Goal: Task Accomplishment & Management: Manage account settings

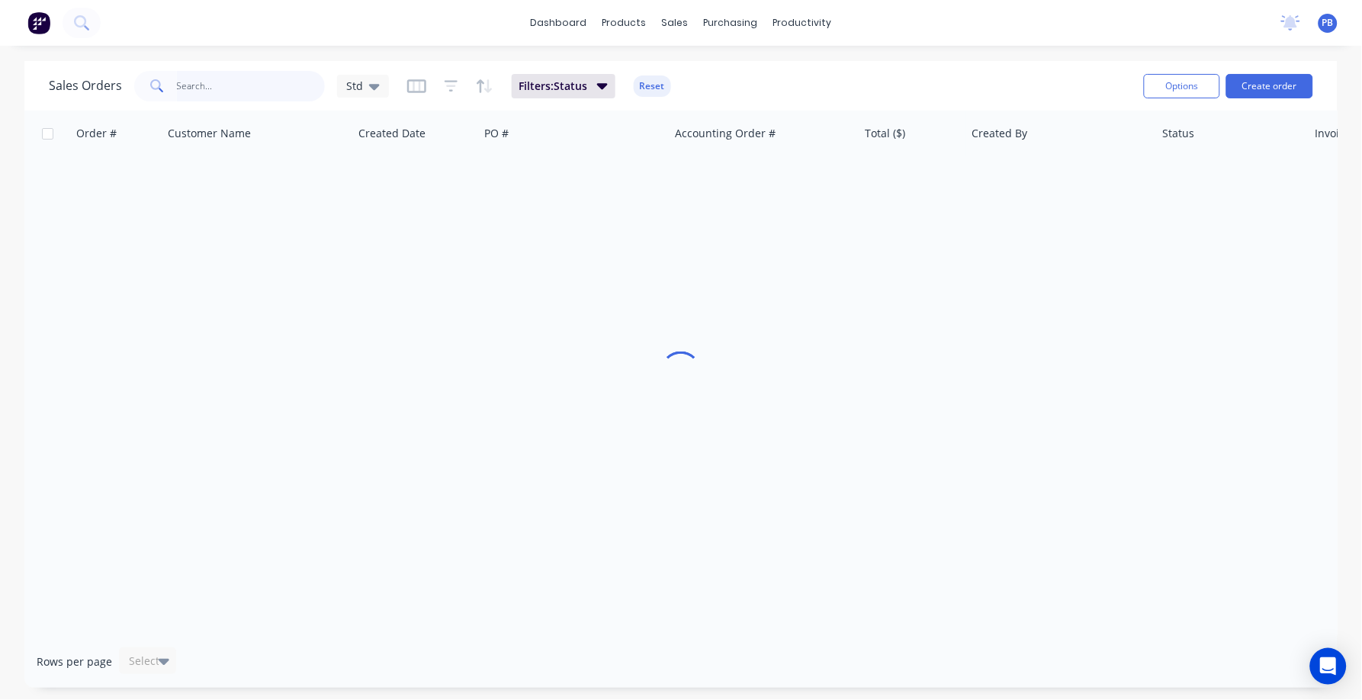
click at [221, 83] on input "text" at bounding box center [251, 86] width 149 height 30
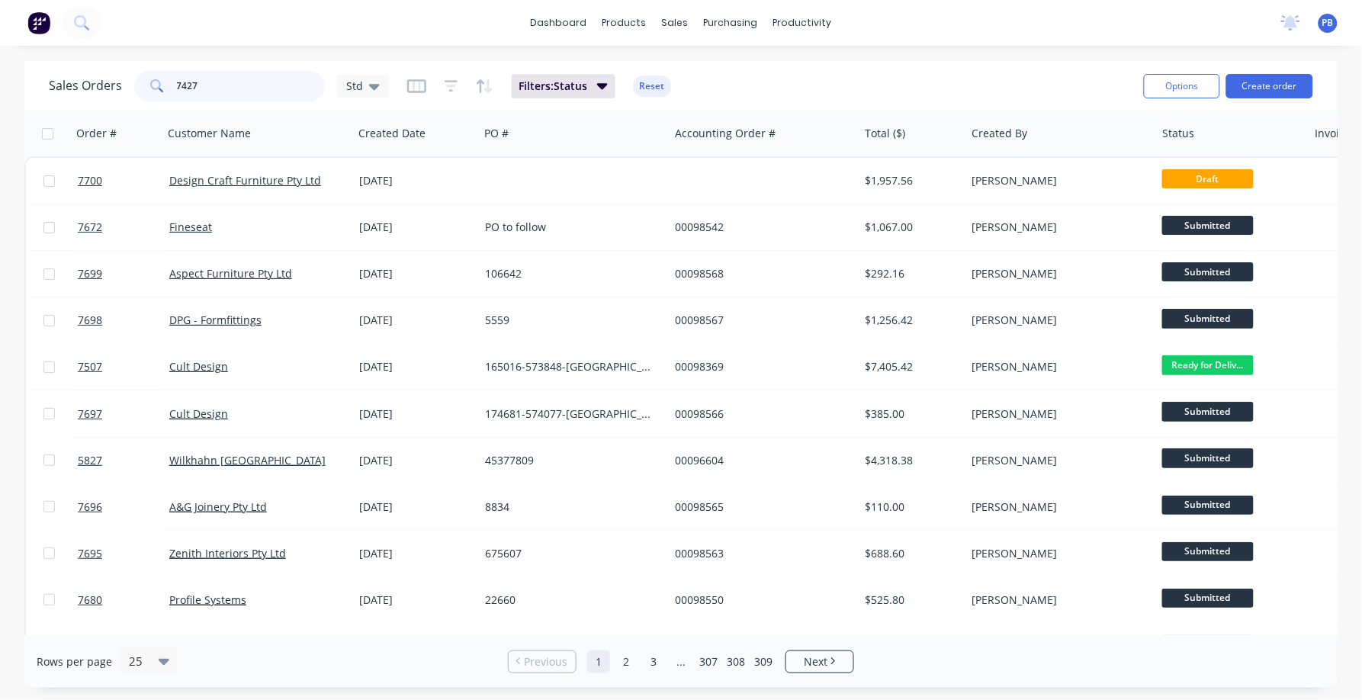
type input "7427"
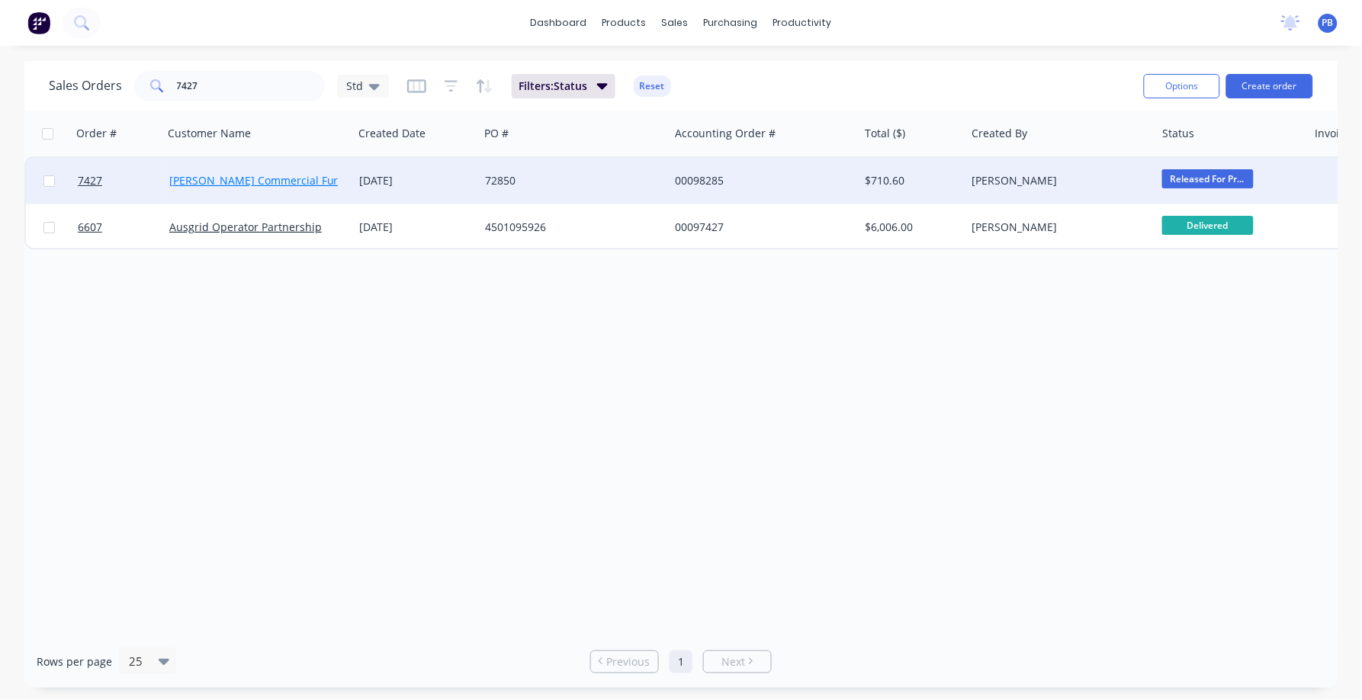
click at [220, 177] on link "[PERSON_NAME] Commercial Furniture" at bounding box center [269, 180] width 201 height 14
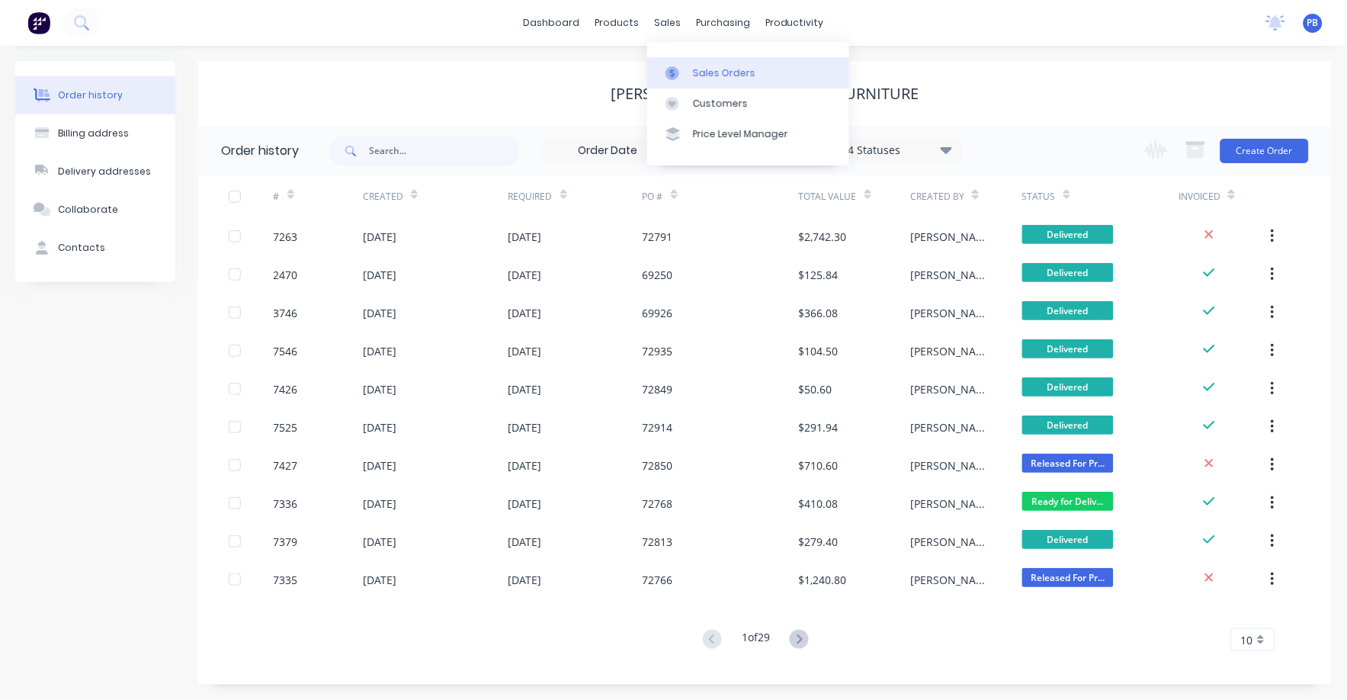
click at [703, 67] on div "Sales Orders" at bounding box center [724, 73] width 63 height 14
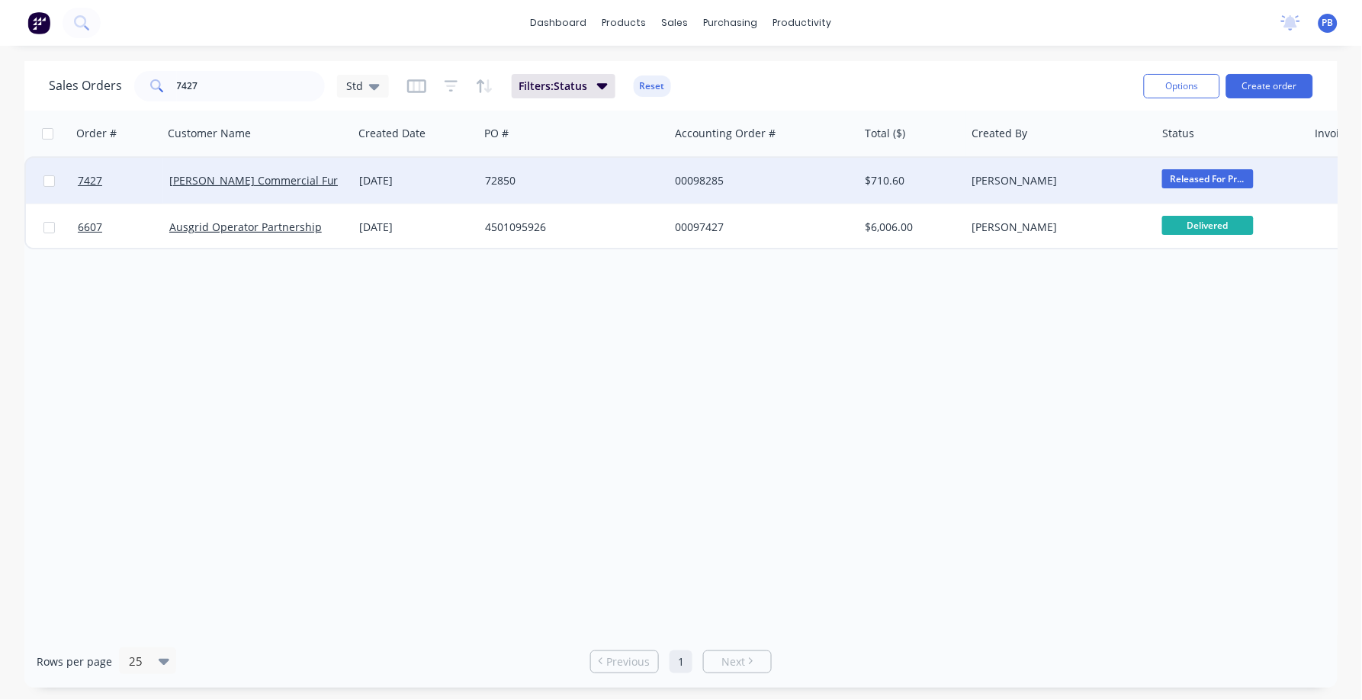
click at [705, 175] on div "00098285" at bounding box center [759, 180] width 169 height 15
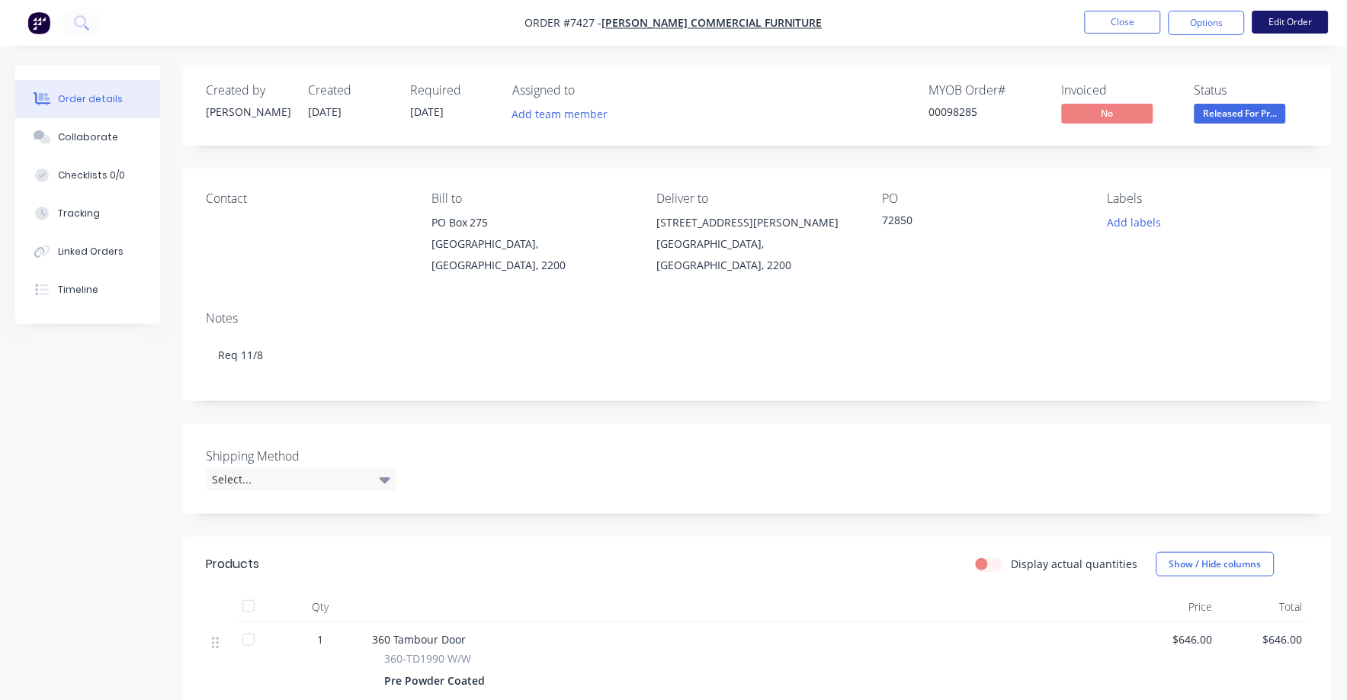
click at [1292, 23] on button "Edit Order" at bounding box center [1291, 22] width 76 height 23
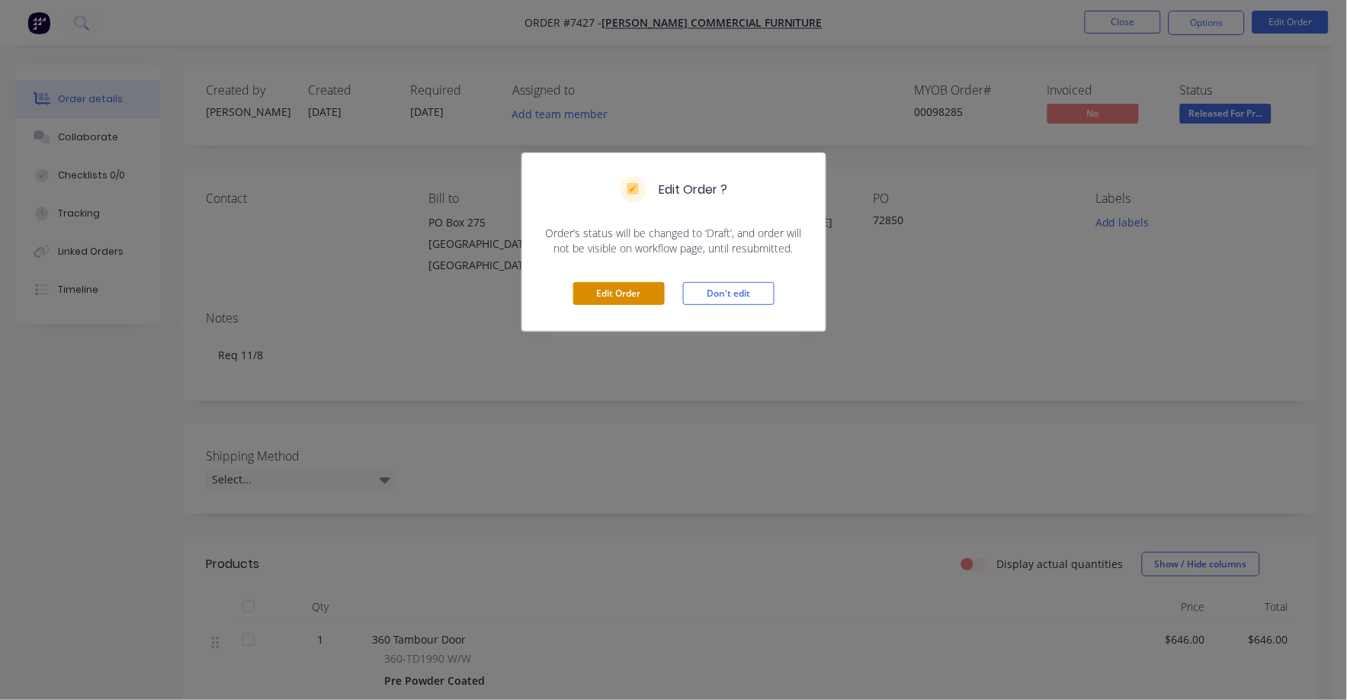
click at [614, 284] on button "Edit Order" at bounding box center [618, 293] width 91 height 23
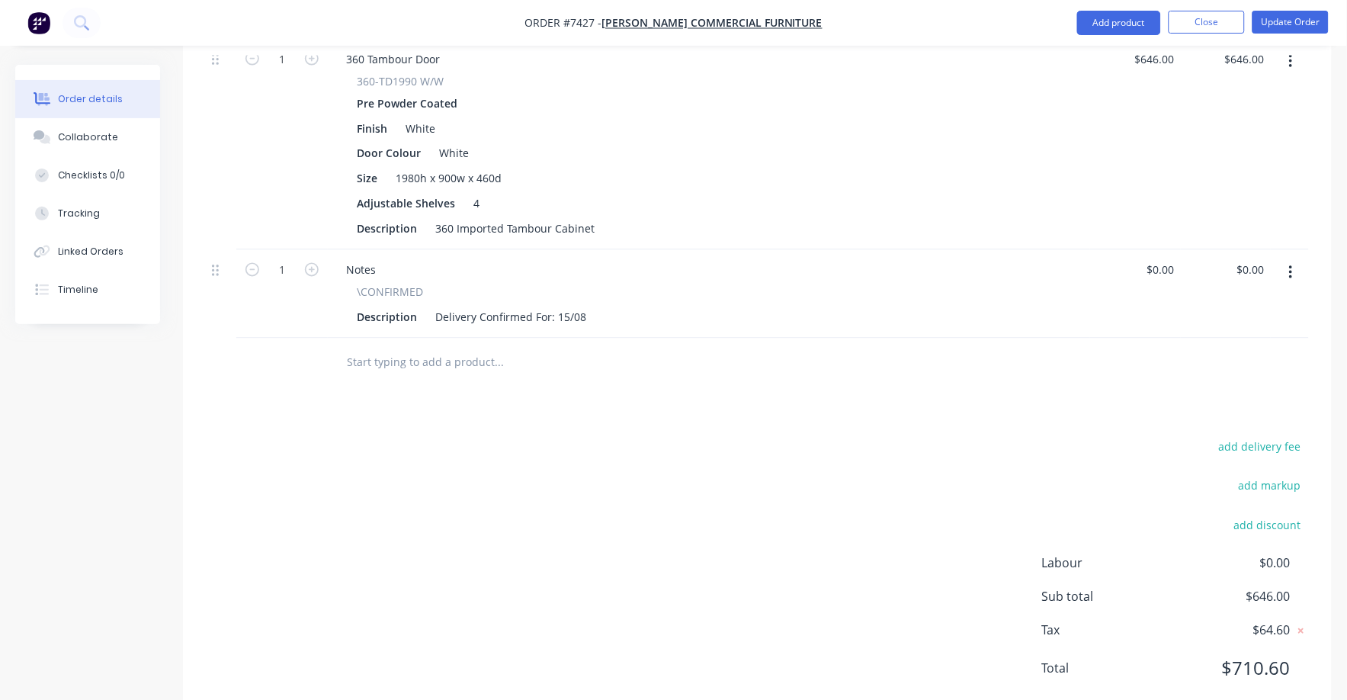
drag, startPoint x: 1259, startPoint y: 403, endPoint x: 1321, endPoint y: 402, distance: 61.8
click at [1261, 437] on button "add delivery fee" at bounding box center [1260, 447] width 98 height 21
type input "75"
click input "submit" at bounding box center [0, 0] width 0 height 0
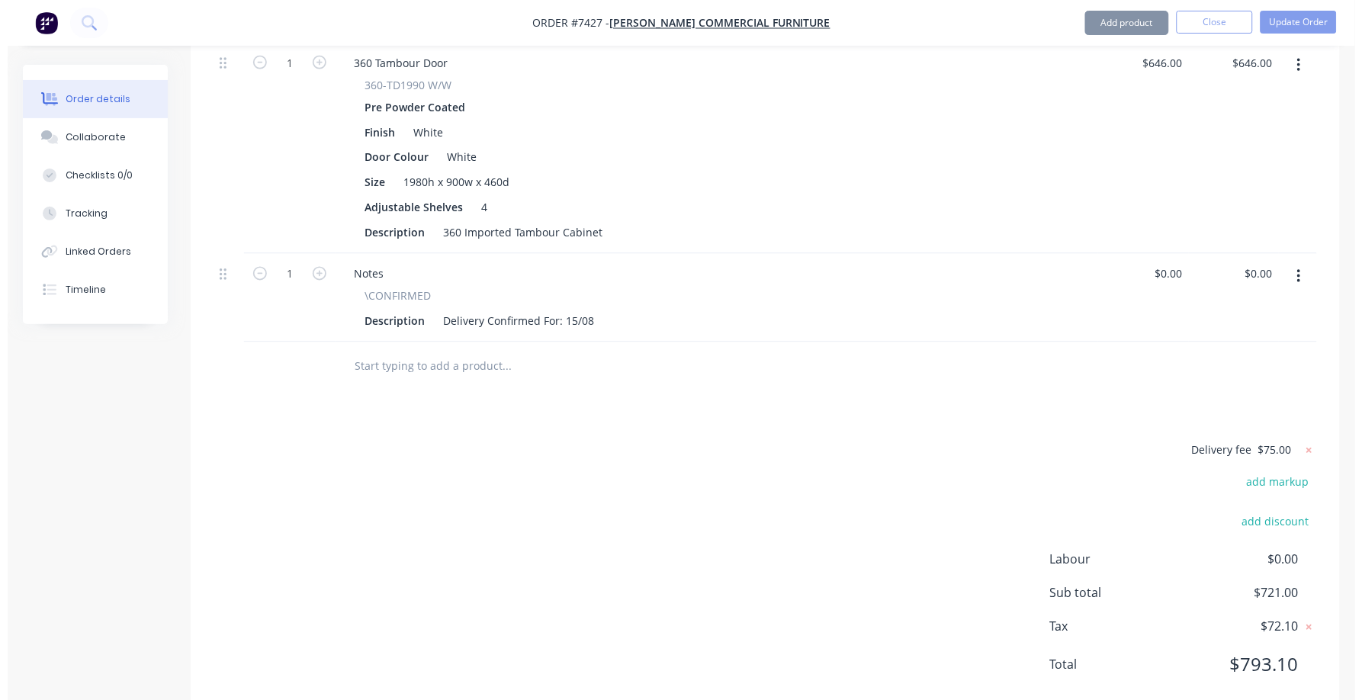
scroll to position [622, 0]
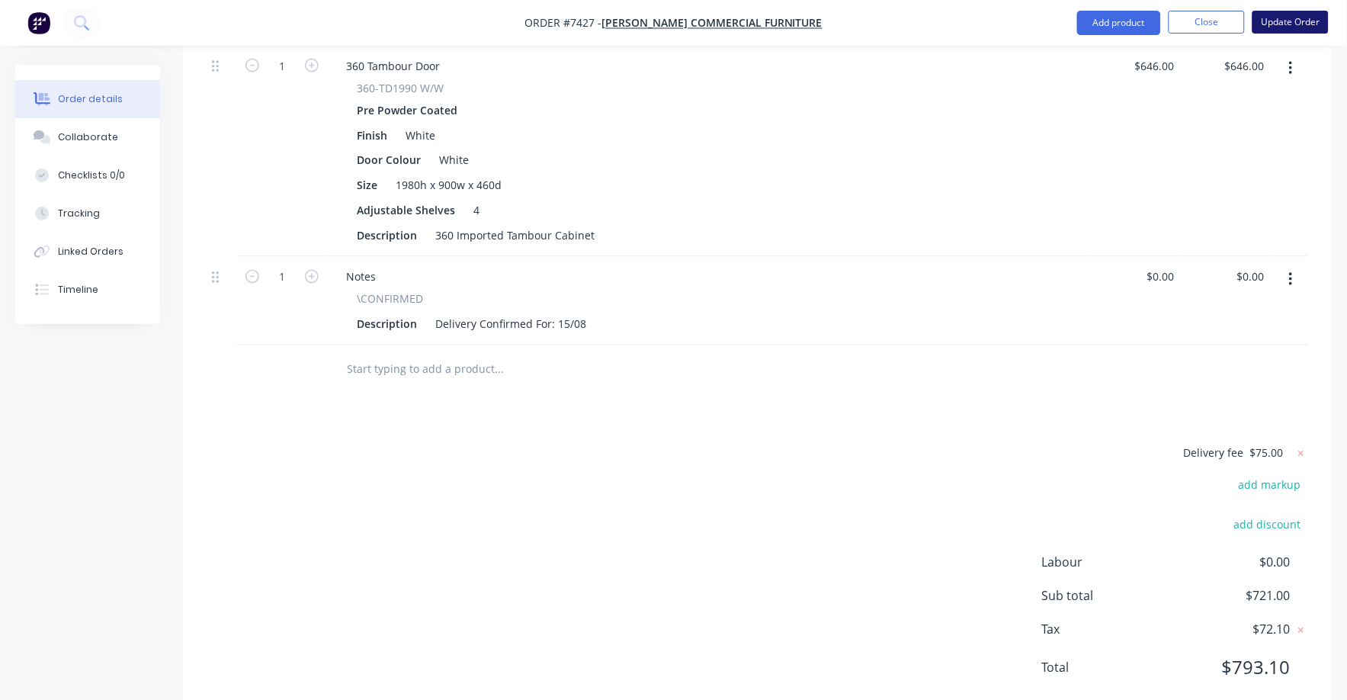
click at [1307, 21] on button "Update Order" at bounding box center [1291, 22] width 76 height 23
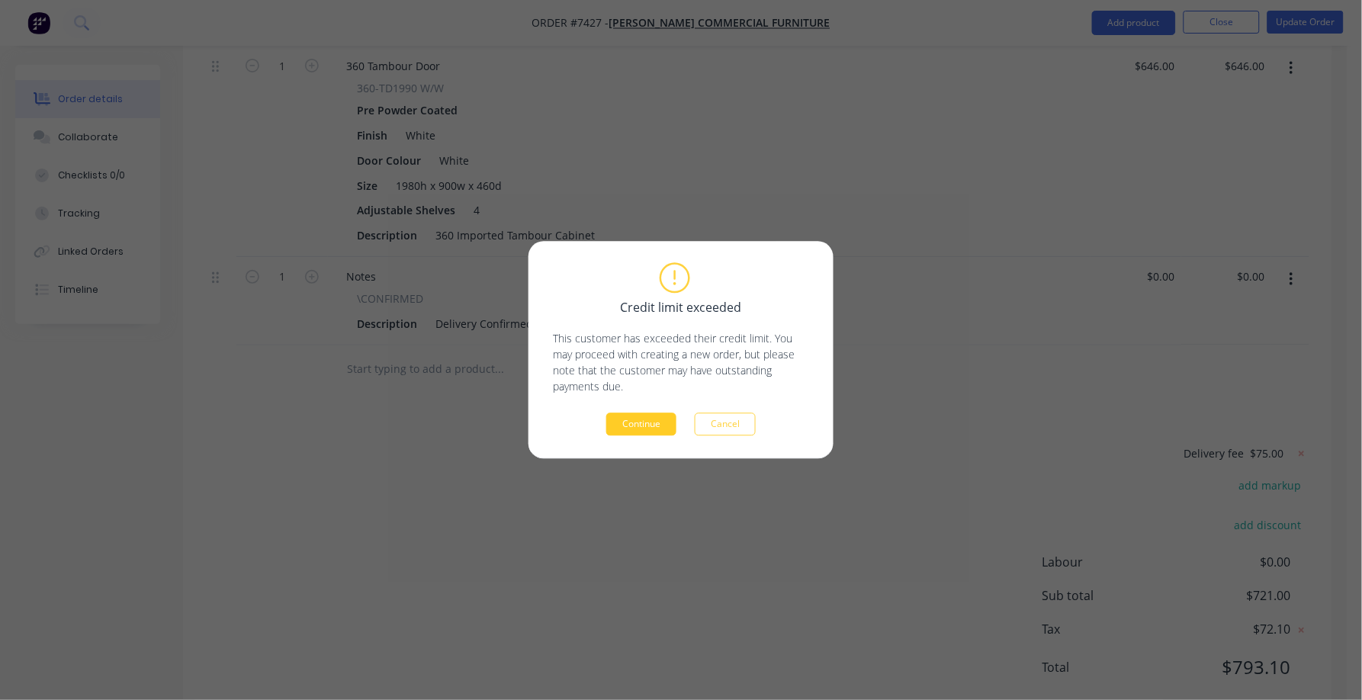
click at [654, 427] on button "Continue" at bounding box center [641, 424] width 70 height 23
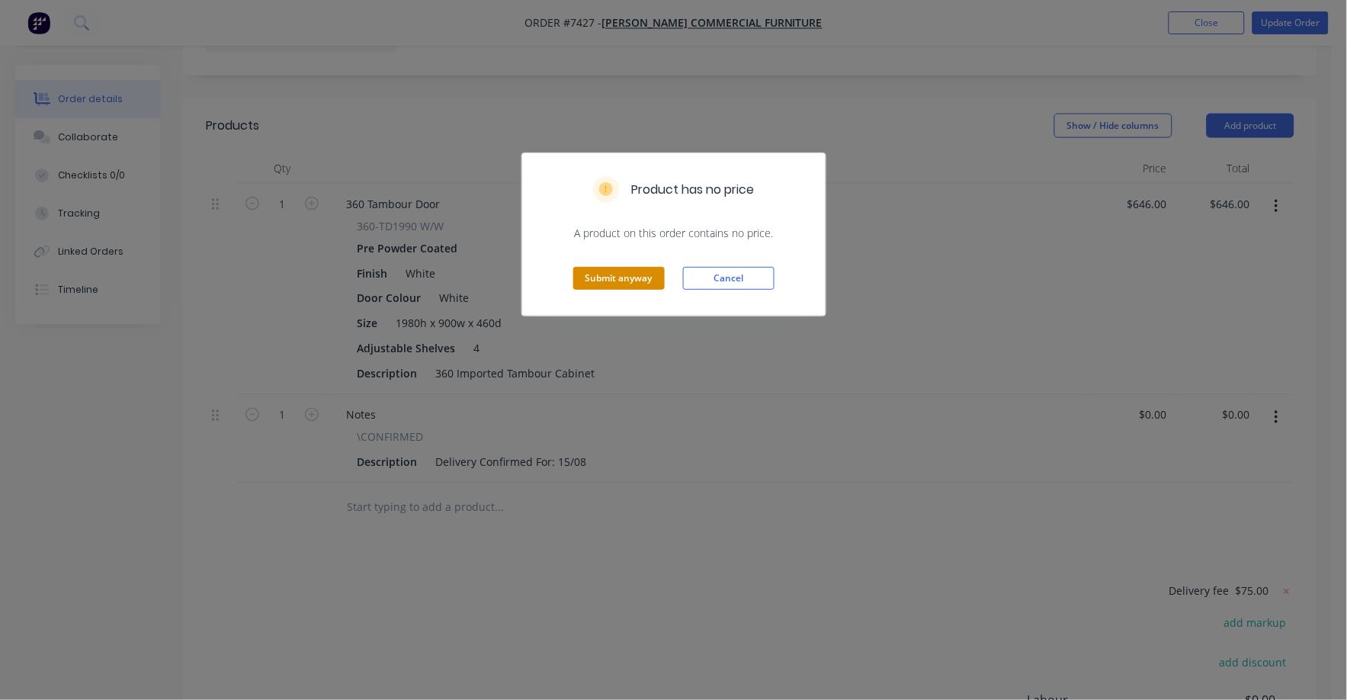
click at [624, 277] on button "Submit anyway" at bounding box center [618, 278] width 91 height 23
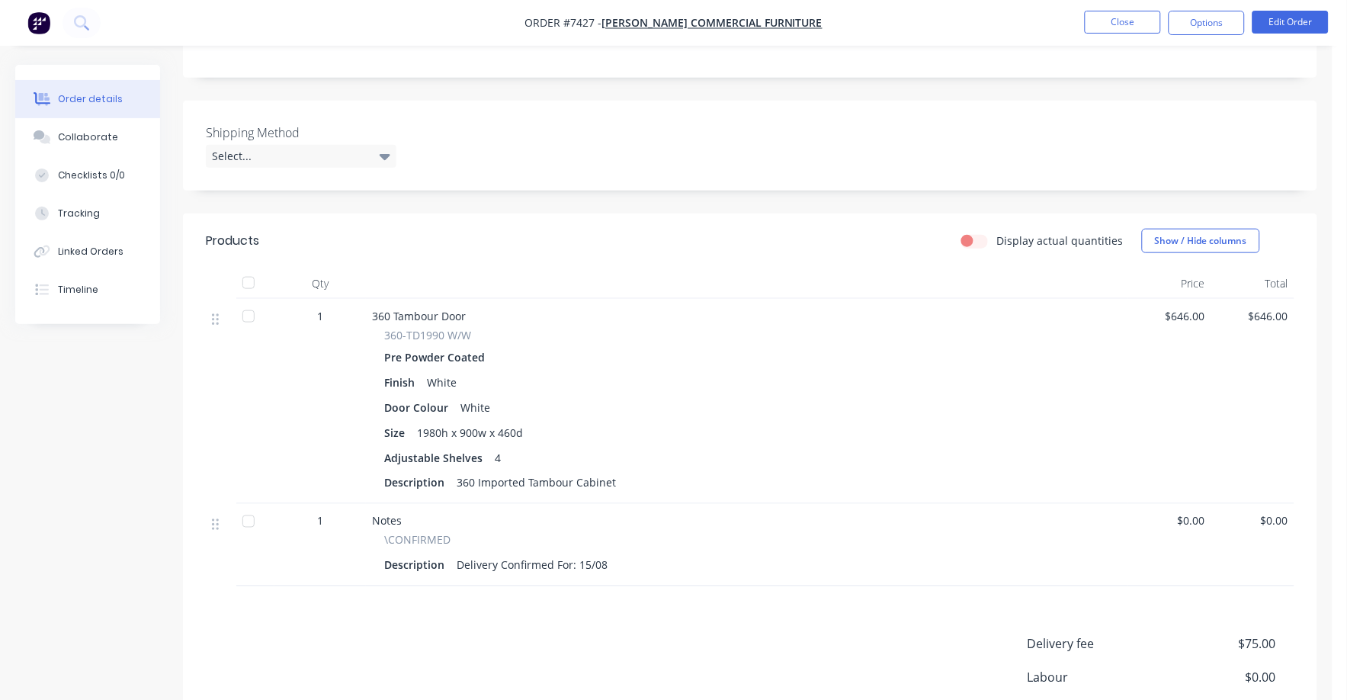
scroll to position [0, 0]
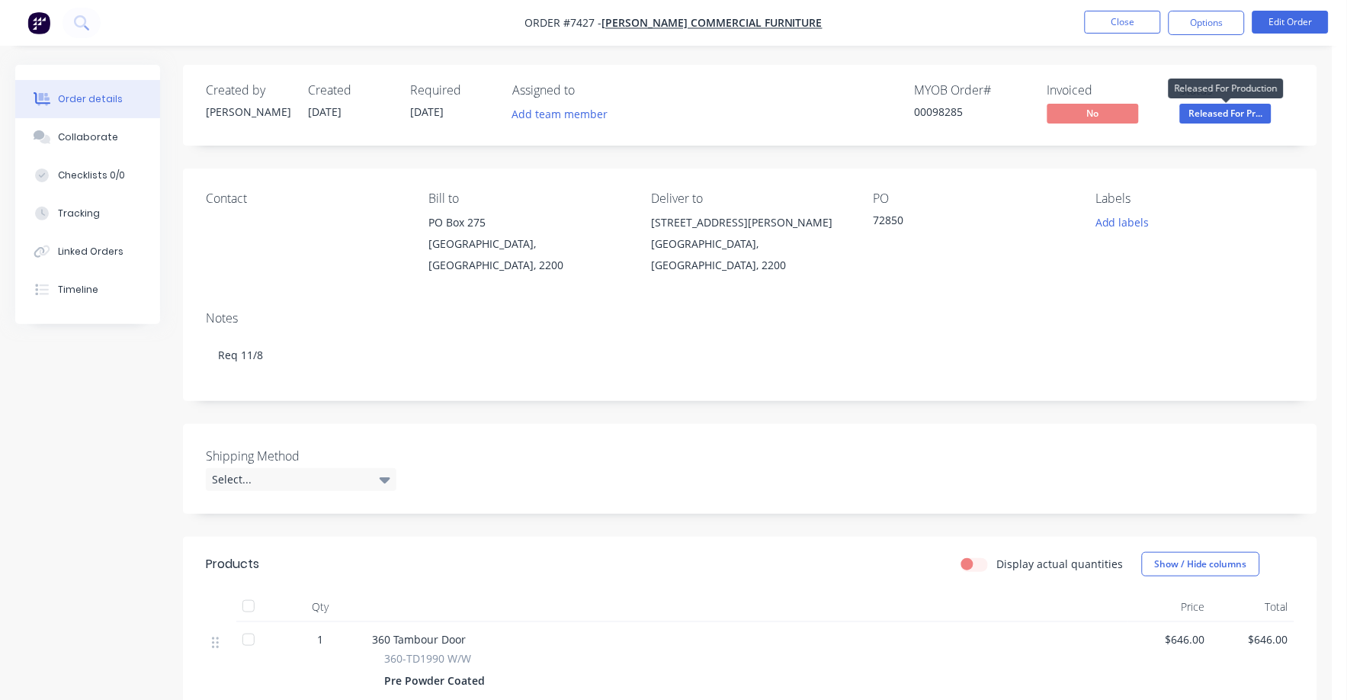
click at [1222, 108] on span "Released For Pr..." at bounding box center [1225, 113] width 91 height 19
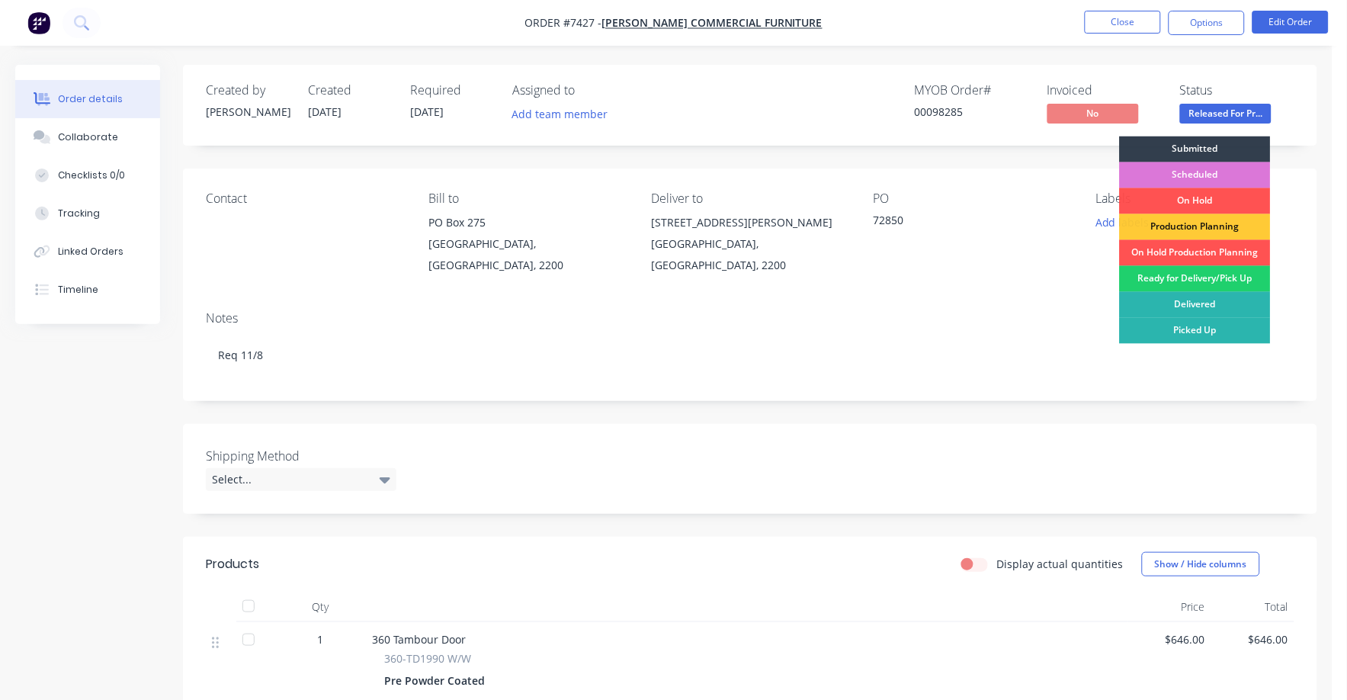
click at [1196, 278] on div "Ready for Delivery/Pick Up" at bounding box center [1195, 279] width 151 height 26
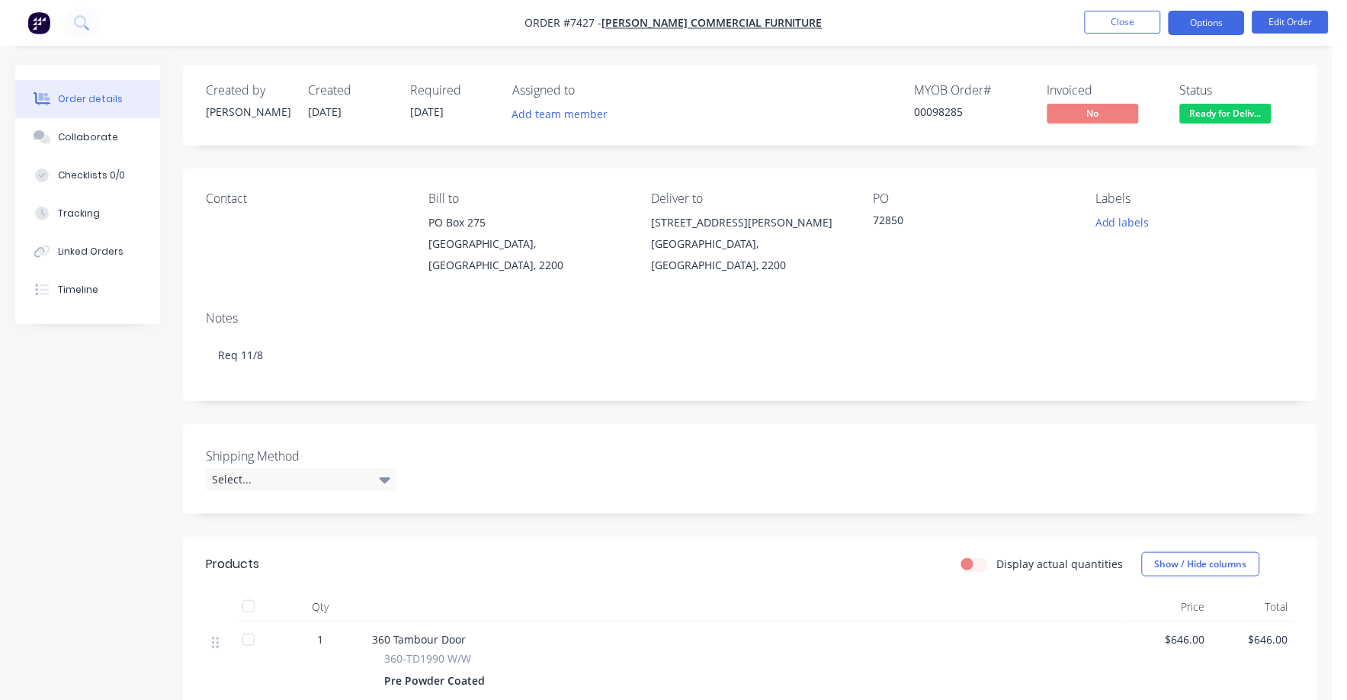
click at [1204, 19] on button "Options" at bounding box center [1207, 23] width 76 height 24
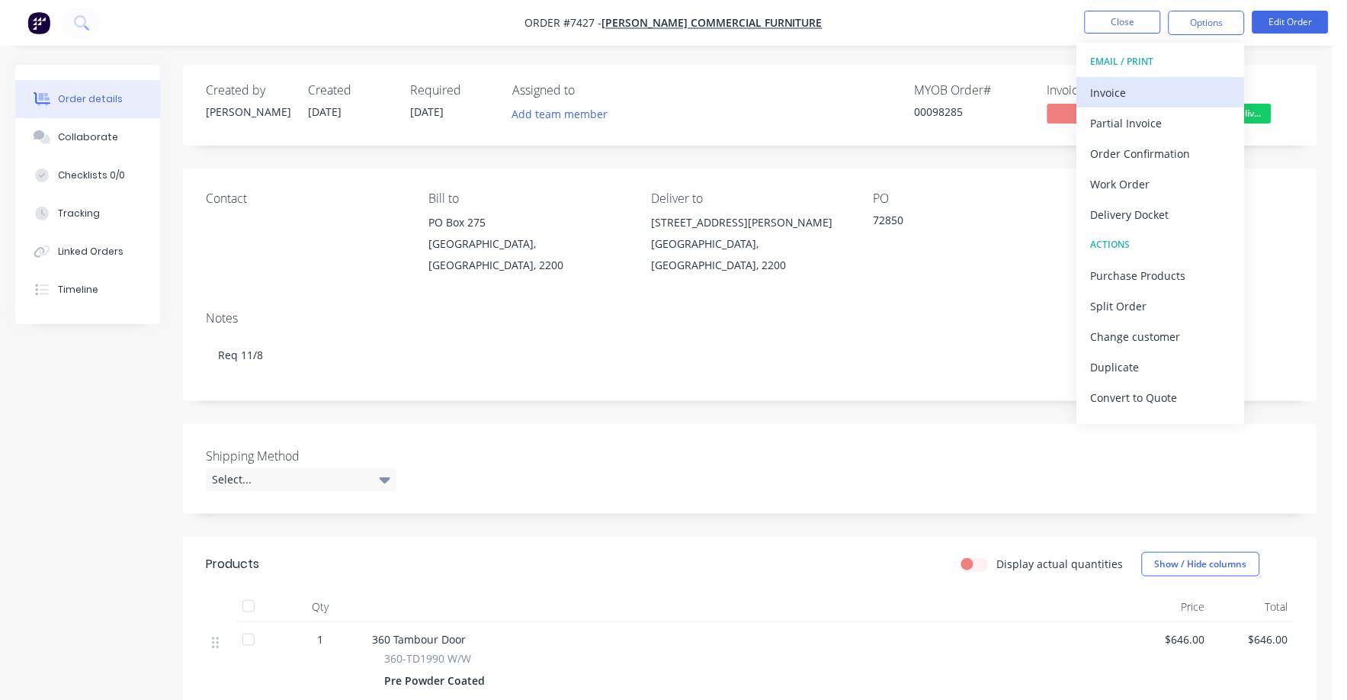
click at [1116, 88] on div "Invoice" at bounding box center [1161, 93] width 140 height 22
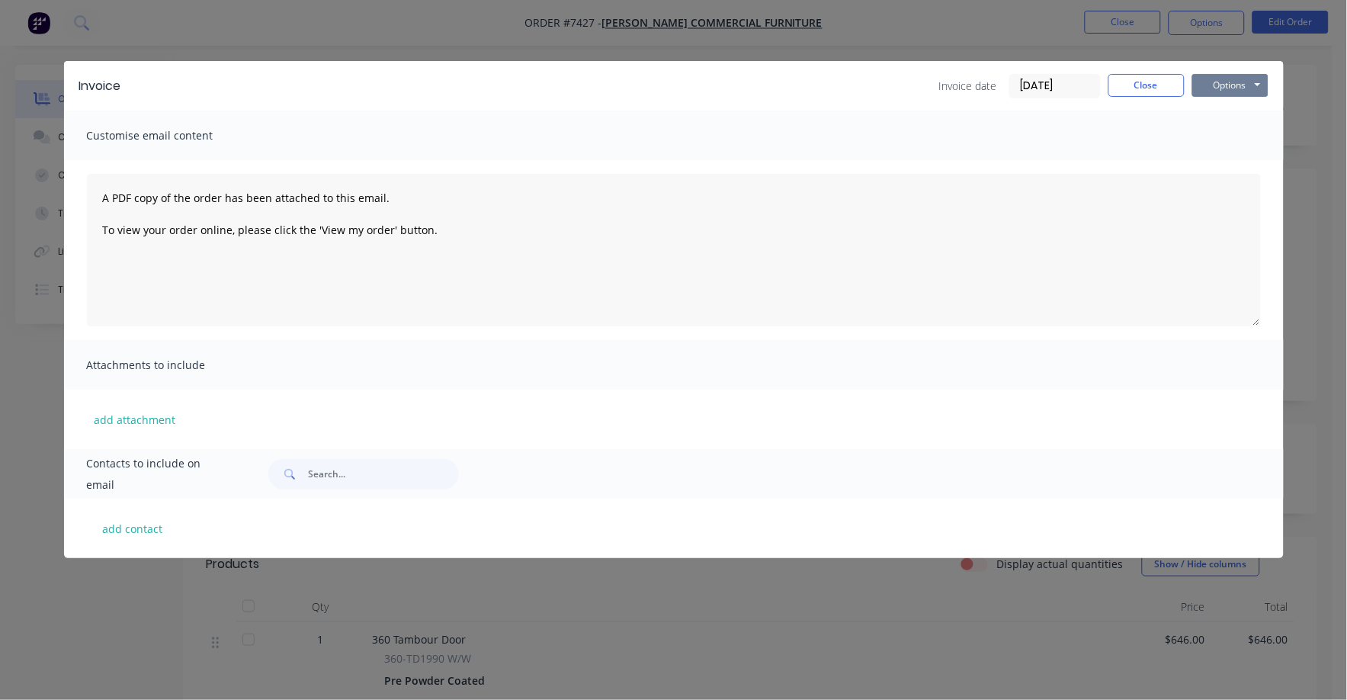
click at [1228, 82] on button "Options" at bounding box center [1231, 85] width 76 height 23
click at [1227, 136] on button "Print" at bounding box center [1242, 137] width 98 height 25
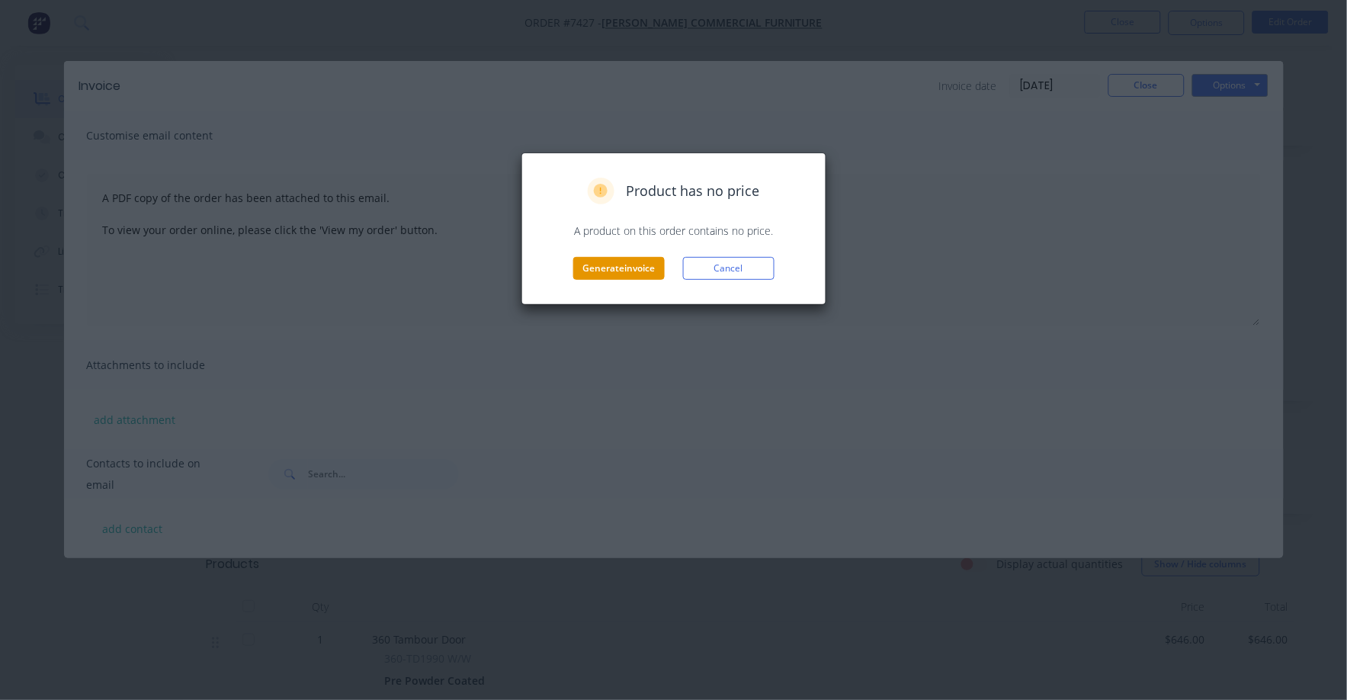
click at [595, 271] on button "Generate invoice" at bounding box center [618, 268] width 91 height 23
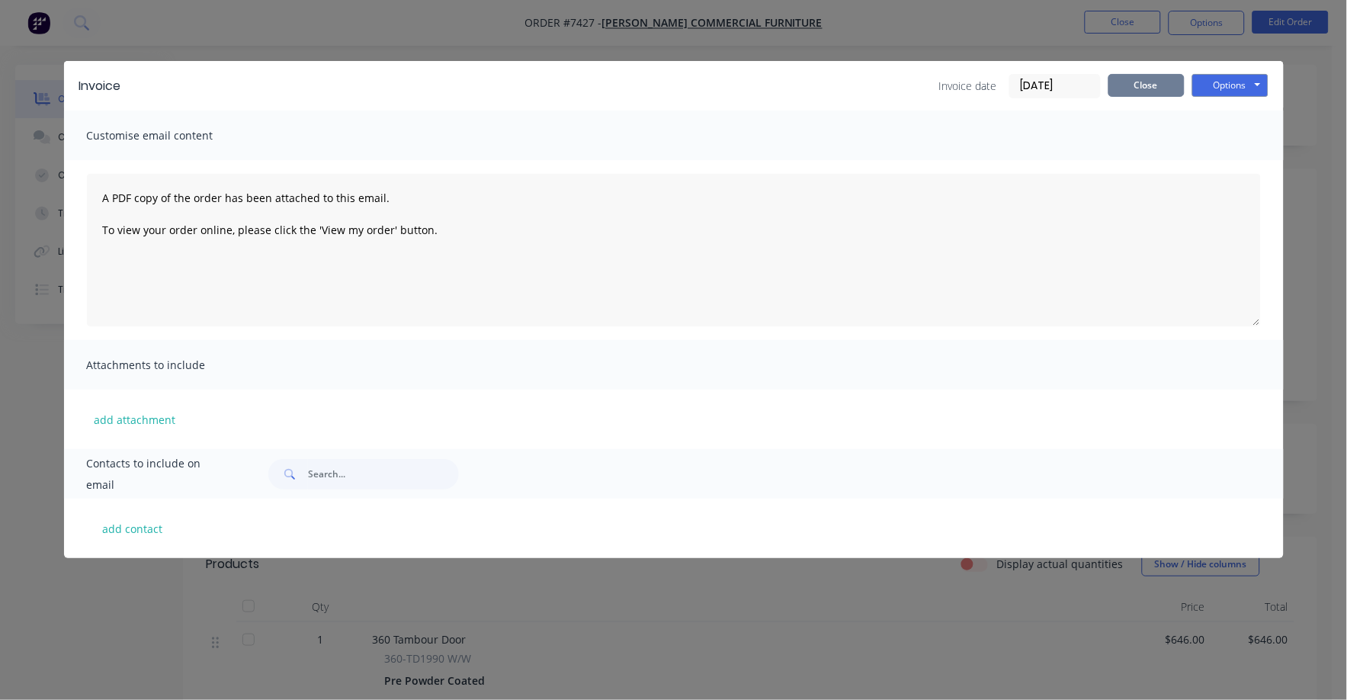
click at [1140, 82] on button "Close" at bounding box center [1147, 85] width 76 height 23
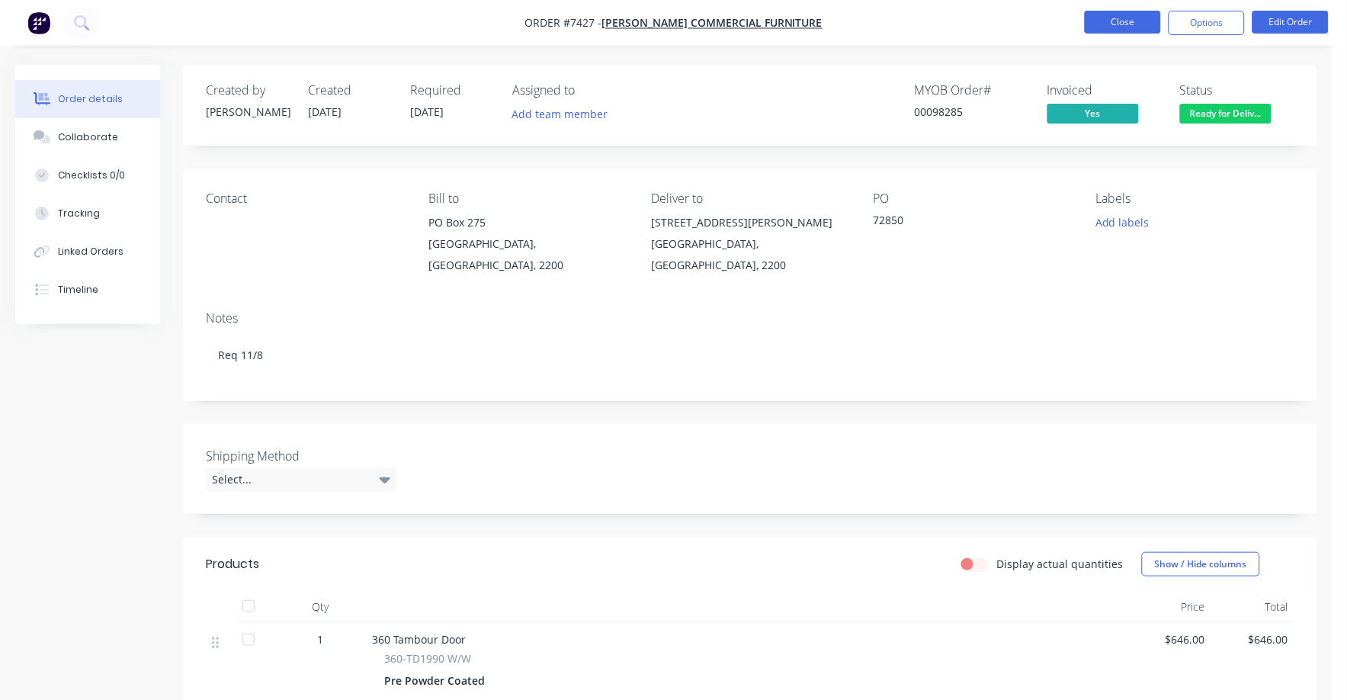
drag, startPoint x: 1130, startPoint y: 5, endPoint x: 1124, endPoint y: 16, distance: 12.3
click at [1131, 7] on nav "Order #7427 - [PERSON_NAME] Commercial Furniture Close Options Edit Order" at bounding box center [673, 23] width 1347 height 46
click at [1120, 19] on button "Close" at bounding box center [1123, 22] width 76 height 23
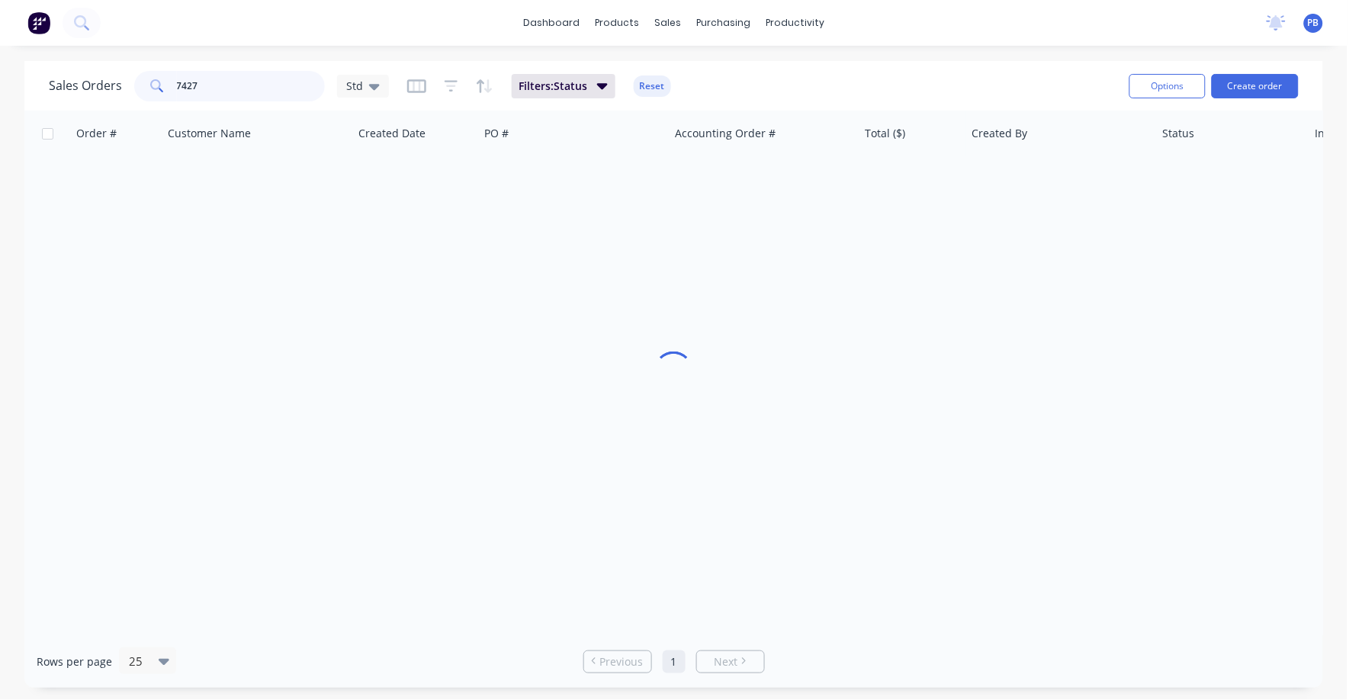
drag, startPoint x: 247, startPoint y: 89, endPoint x: 141, endPoint y: 82, distance: 106.3
click at [141, 82] on div "7427" at bounding box center [229, 86] width 191 height 30
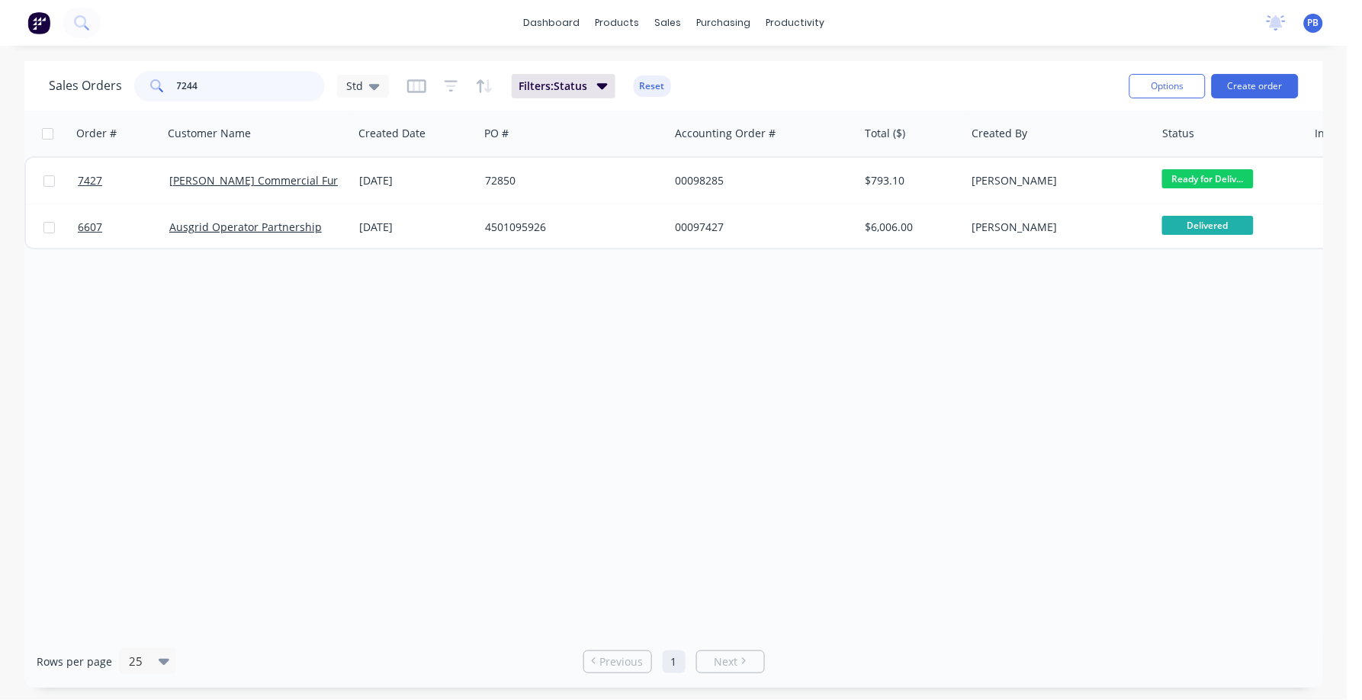
type input "7244"
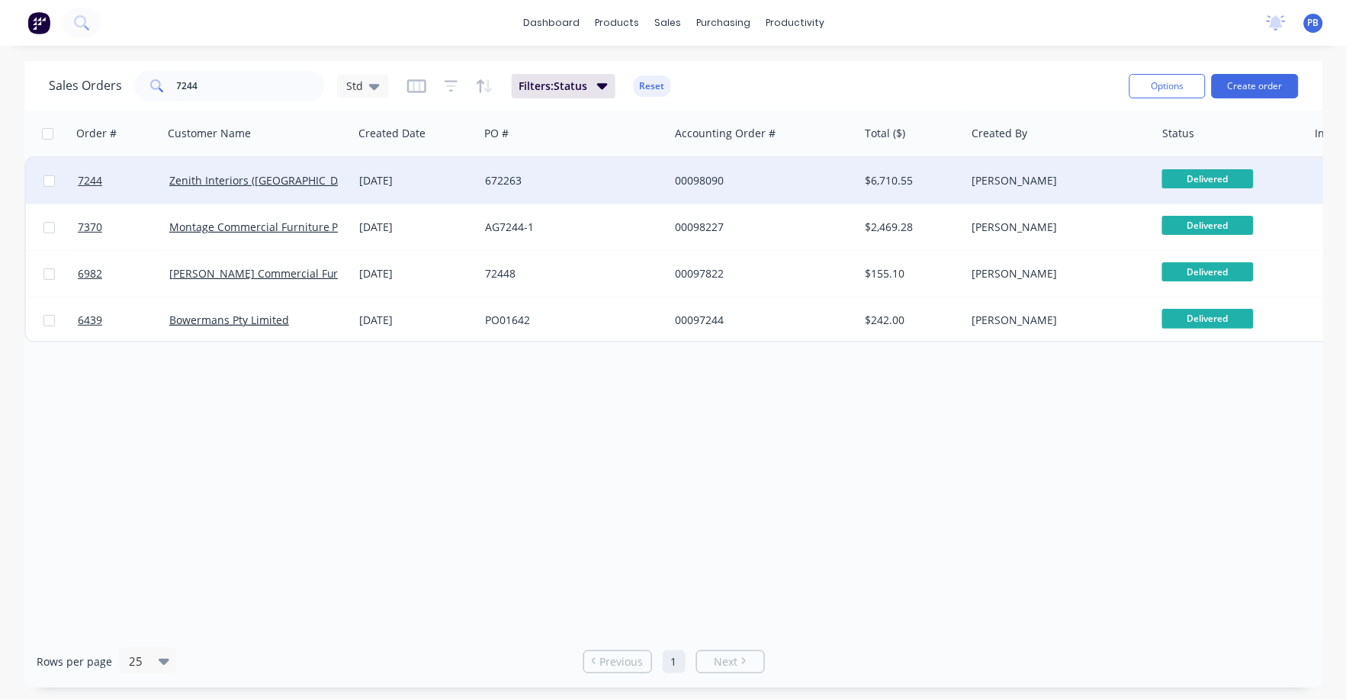
click at [701, 175] on div "00098090" at bounding box center [759, 180] width 169 height 15
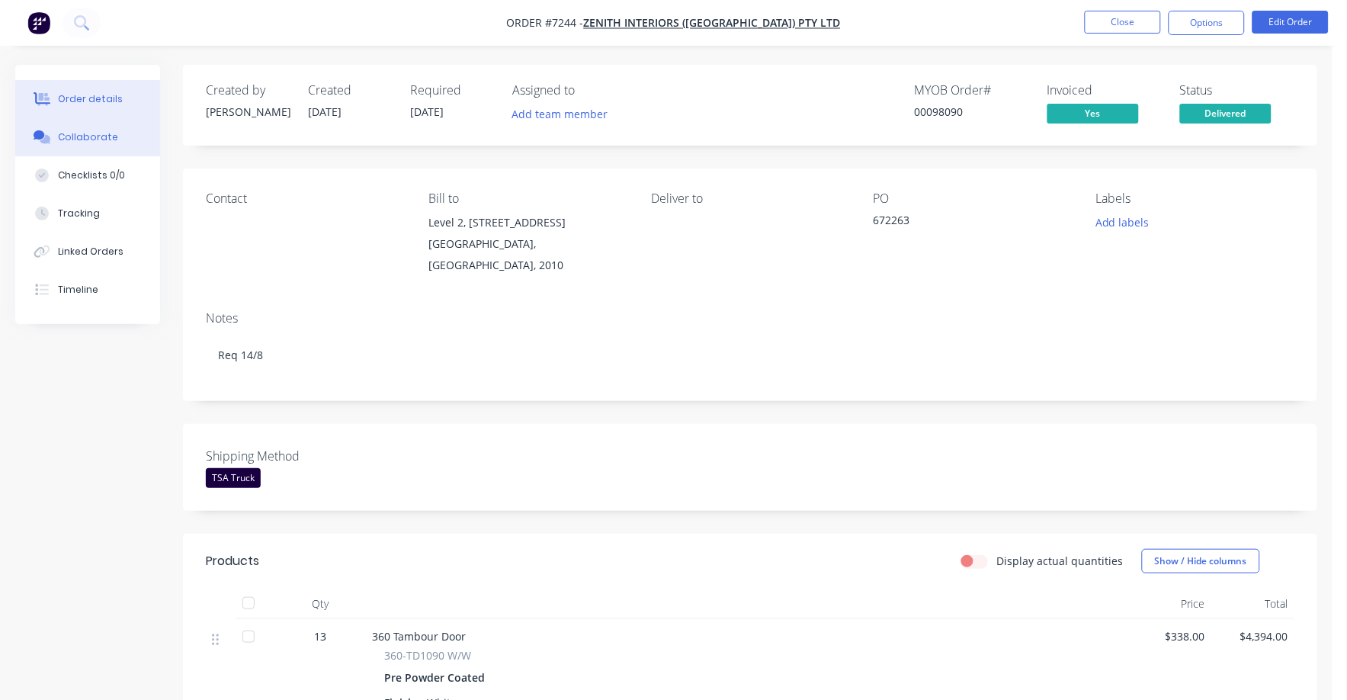
click at [93, 130] on div "Collaborate" at bounding box center [88, 137] width 60 height 14
